Goal: Task Accomplishment & Management: Use online tool/utility

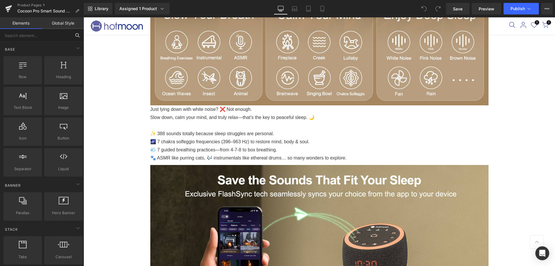
click at [56, 39] on input "text" at bounding box center [35, 35] width 71 height 13
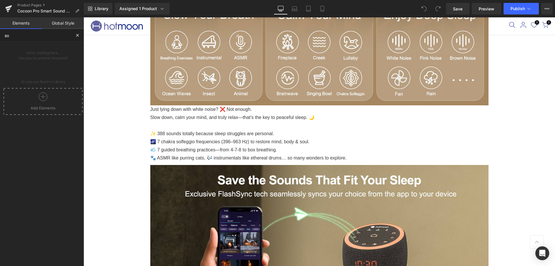
type input "s"
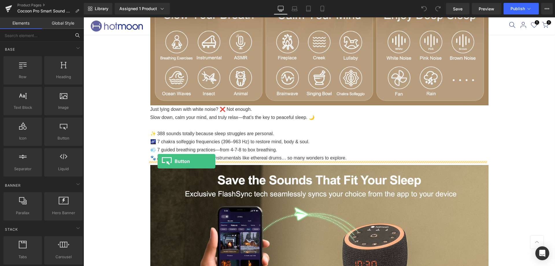
drag, startPoint x: 147, startPoint y: 147, endPoint x: 158, endPoint y: 161, distance: 17.4
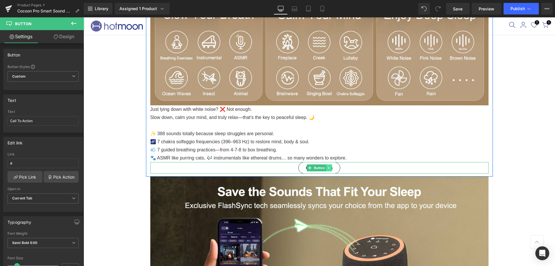
click at [329, 166] on link at bounding box center [329, 167] width 6 height 7
click at [309, 166] on link "Button" at bounding box center [307, 167] width 19 height 7
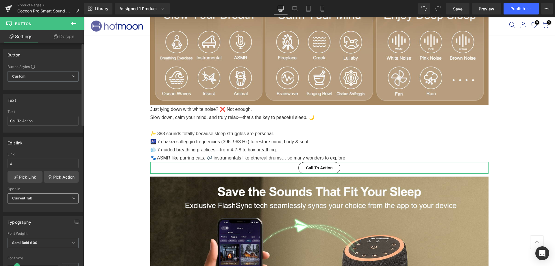
click at [27, 202] on span "Current Tab" at bounding box center [43, 198] width 71 height 10
click at [27, 202] on span "Current Tab" at bounding box center [42, 198] width 69 height 10
click at [27, 174] on link "Pick Link" at bounding box center [25, 177] width 35 height 12
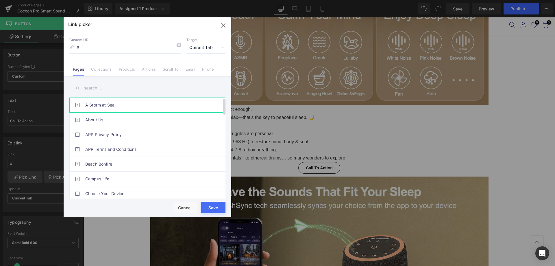
click at [111, 99] on link "A Storm at Sea" at bounding box center [148, 105] width 127 height 14
type input "/pages/a-storm-at-sea"
click at [216, 209] on button "Save" at bounding box center [213, 208] width 24 height 12
type input "/pages/a-storm-at-sea"
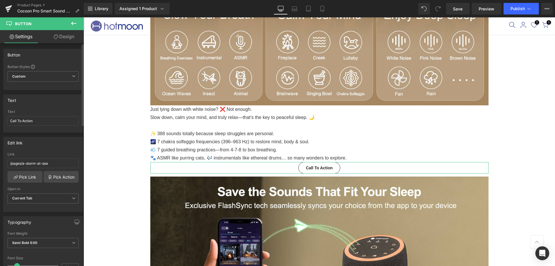
click at [73, 182] on div "/pages/a-storm-at-sea Link /pages/a-storm-at-sea Pick Link Pick Action Current …" at bounding box center [42, 181] width 79 height 59
click at [60, 178] on link "Pick Action" at bounding box center [61, 177] width 35 height 12
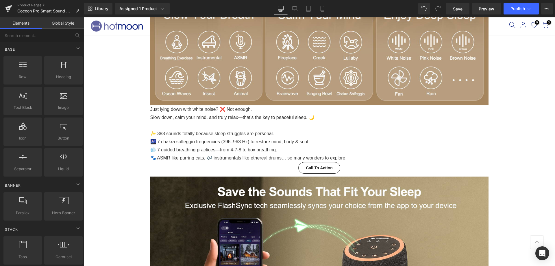
click at [484, 8] on span "Preview" at bounding box center [487, 9] width 16 height 6
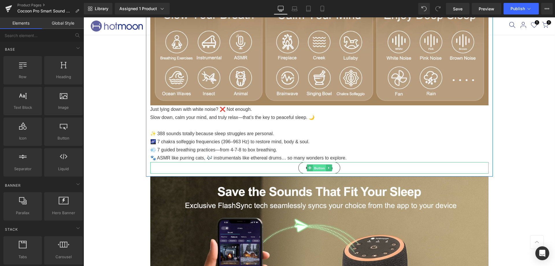
click at [313, 166] on span "Button" at bounding box center [319, 168] width 13 height 7
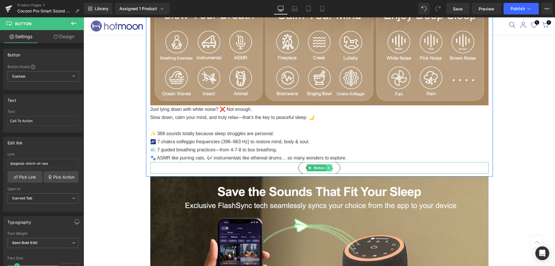
click at [328, 167] on link at bounding box center [329, 167] width 6 height 7
click at [330, 167] on icon at bounding box center [331, 167] width 3 height 3
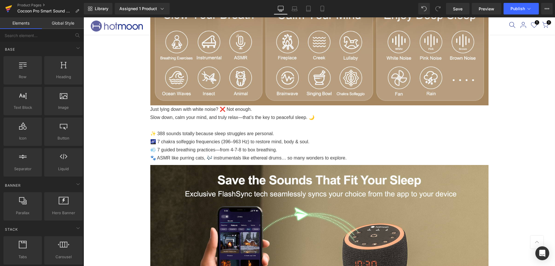
click at [8, 12] on icon at bounding box center [8, 8] width 7 height 14
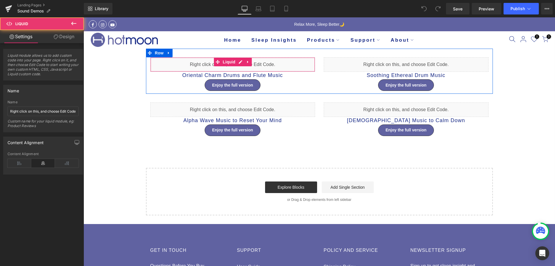
click at [266, 63] on div "Liquid" at bounding box center [232, 64] width 165 height 14
click at [224, 64] on span "Liquid" at bounding box center [229, 62] width 16 height 9
click at [240, 62] on icon at bounding box center [238, 61] width 3 height 3
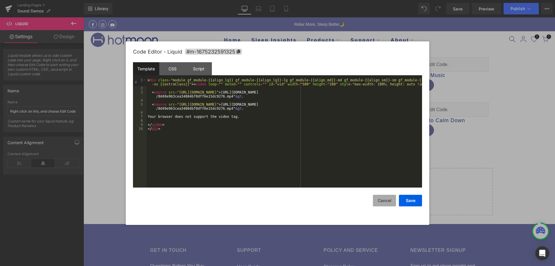
click at [381, 199] on button "Cancel" at bounding box center [384, 201] width 23 height 12
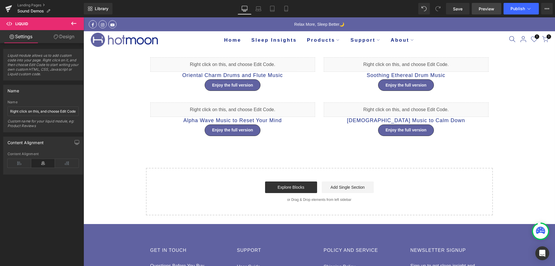
click at [489, 5] on link "Preview" at bounding box center [486, 9] width 29 height 12
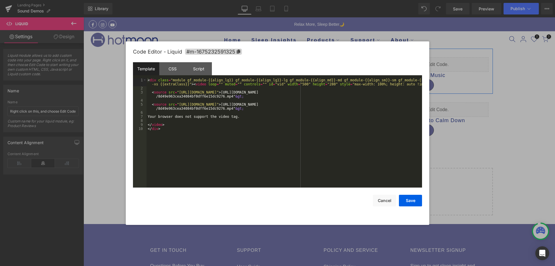
click at [237, 60] on link at bounding box center [241, 62] width 8 height 9
click at [381, 201] on button "Cancel" at bounding box center [384, 201] width 23 height 12
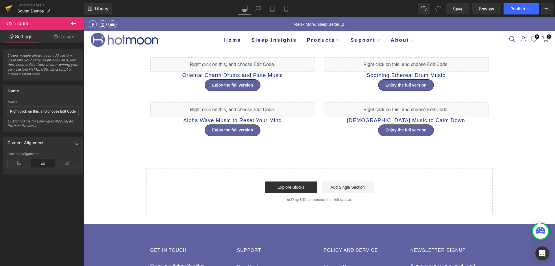
click at [7, 8] on icon at bounding box center [8, 7] width 7 height 4
